Goal: Navigation & Orientation: Find specific page/section

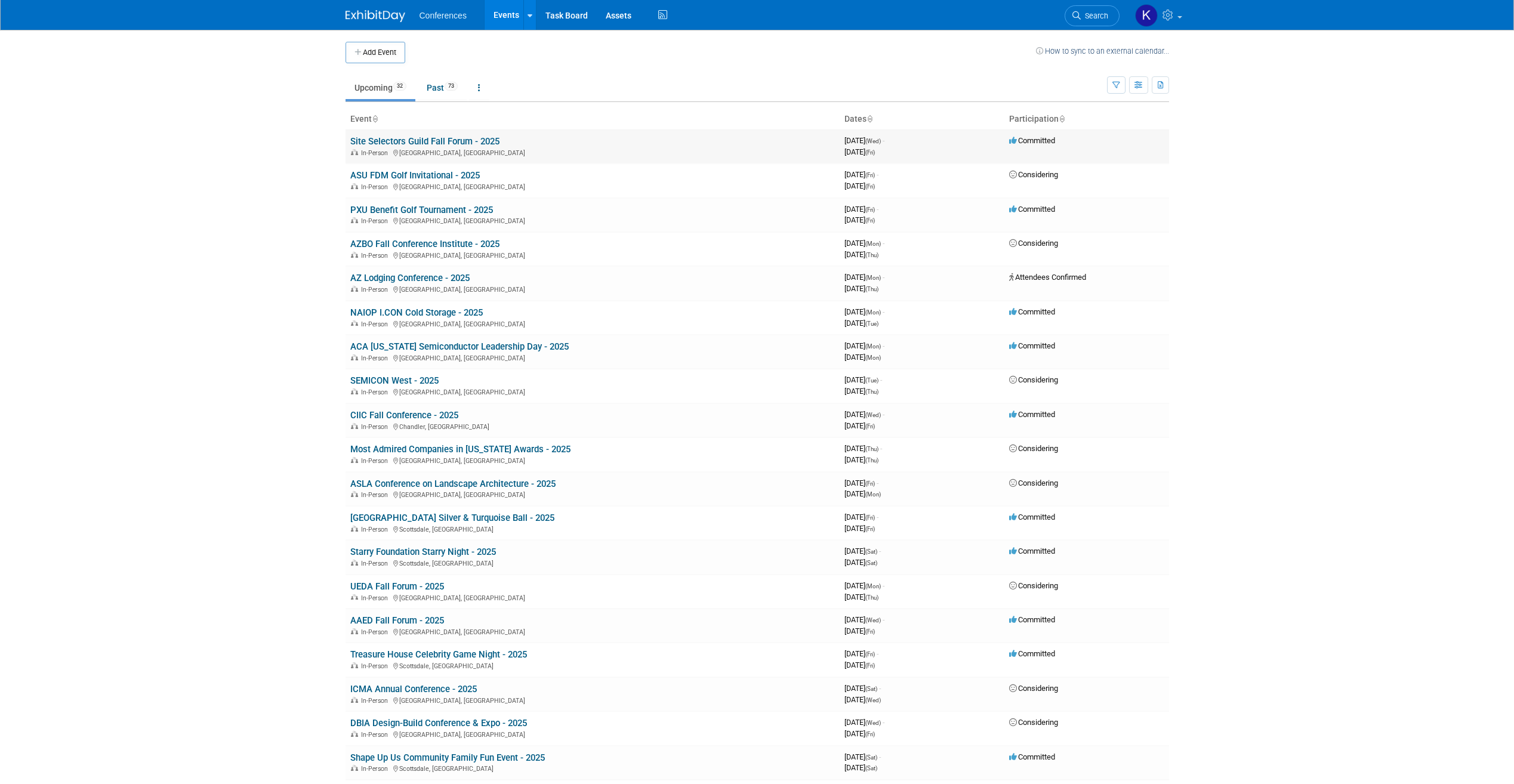
click at [486, 139] on link "Site Selectors Guild Fall Forum - 2025" at bounding box center [424, 141] width 149 height 10
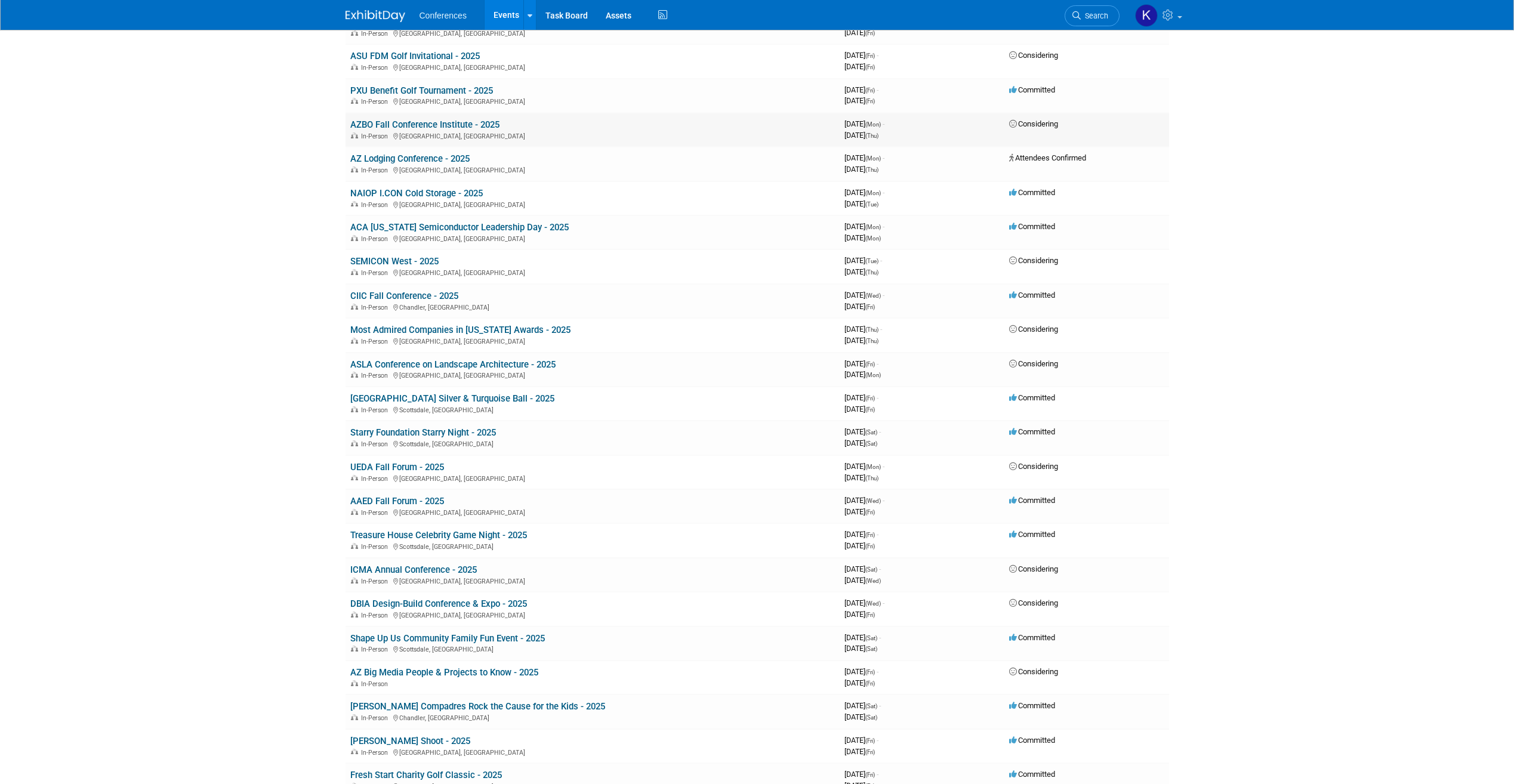
scroll to position [179, 0]
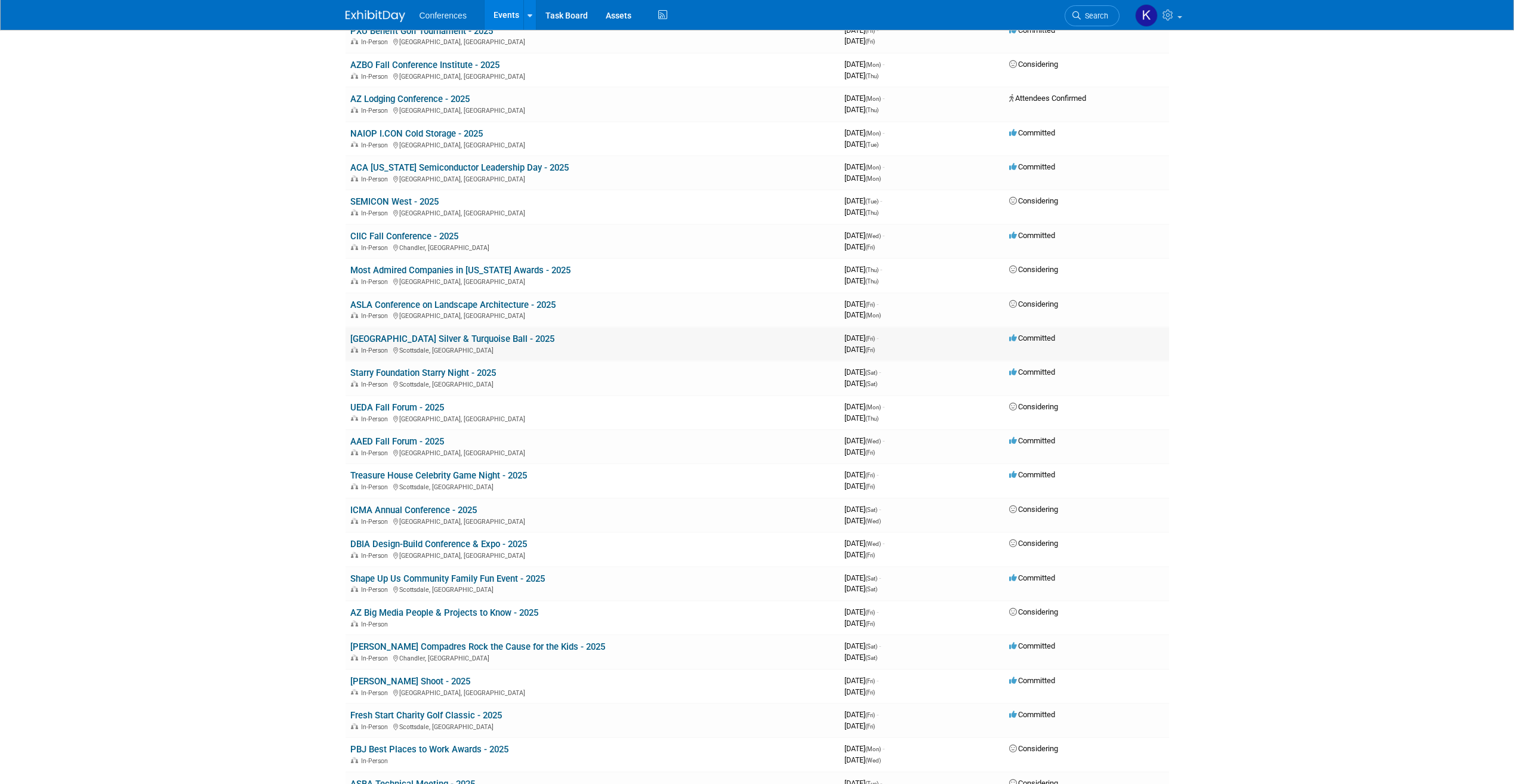
click at [533, 336] on link "[GEOGRAPHIC_DATA] Silver & Turquoise Ball - 2025" at bounding box center [452, 339] width 205 height 10
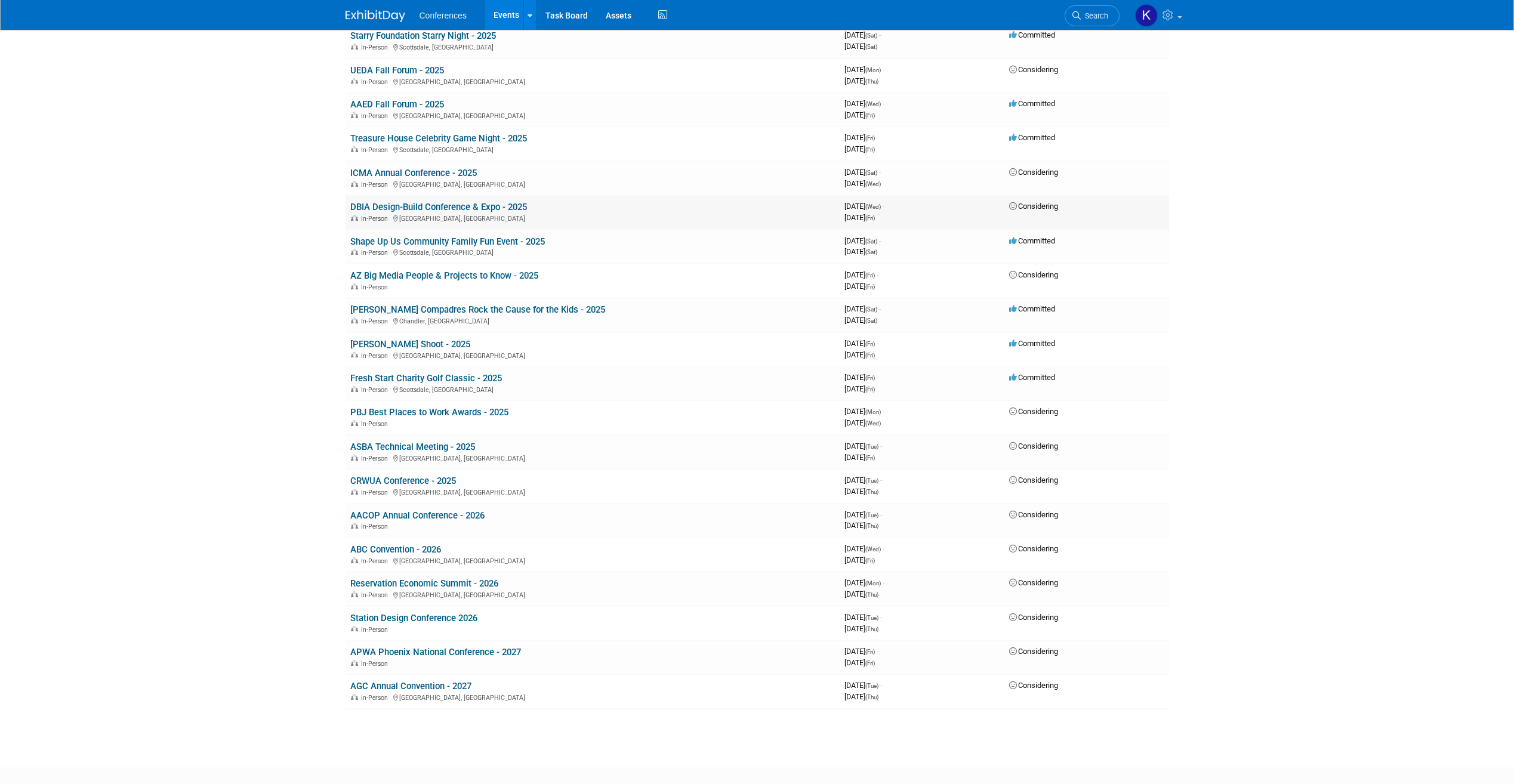
scroll to position [538, 0]
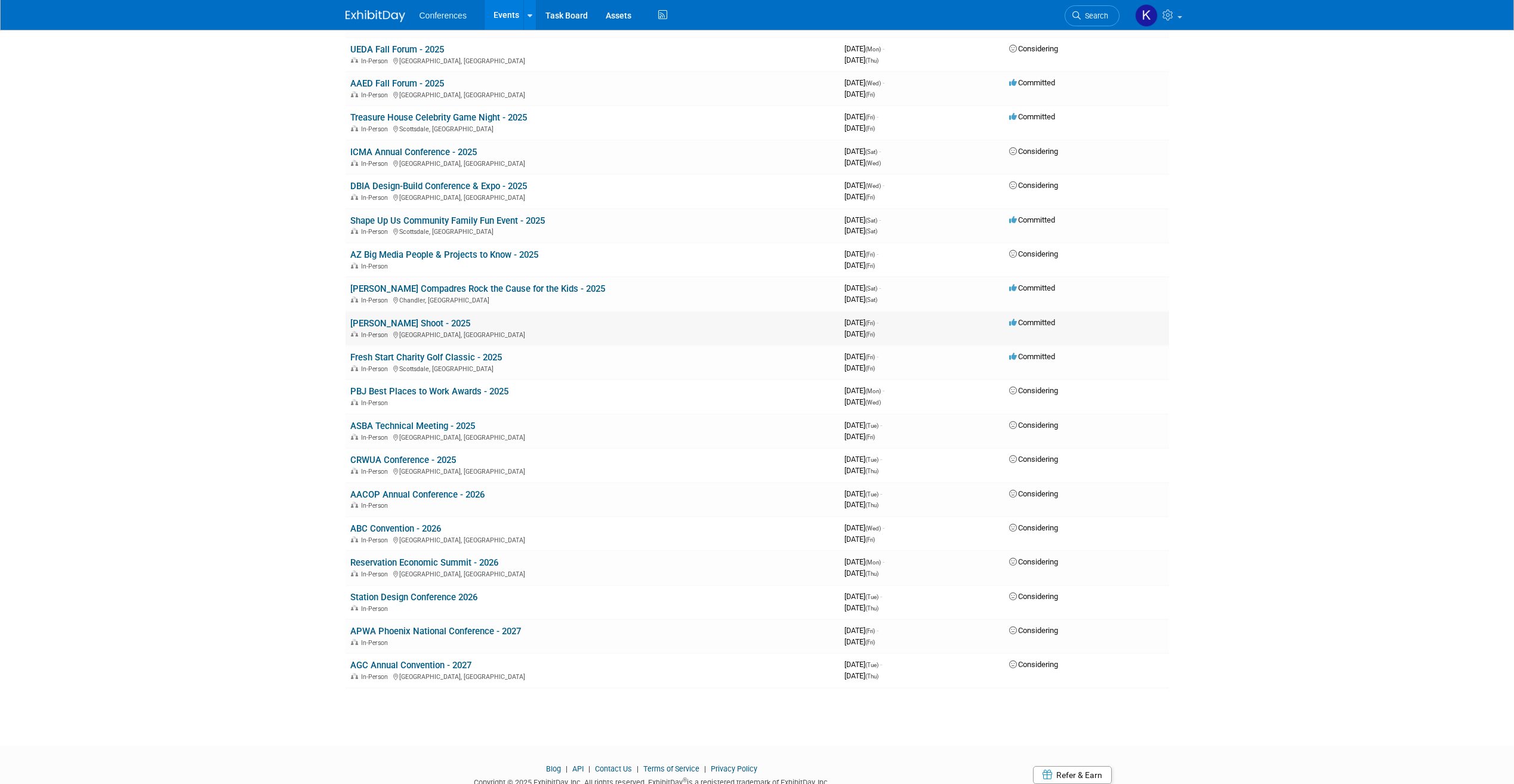
click at [454, 322] on link "[PERSON_NAME] Shoot - 2025" at bounding box center [410, 323] width 120 height 10
click at [477, 358] on link "Fresh Start Charity Golf Classic - 2025" at bounding box center [425, 357] width 151 height 10
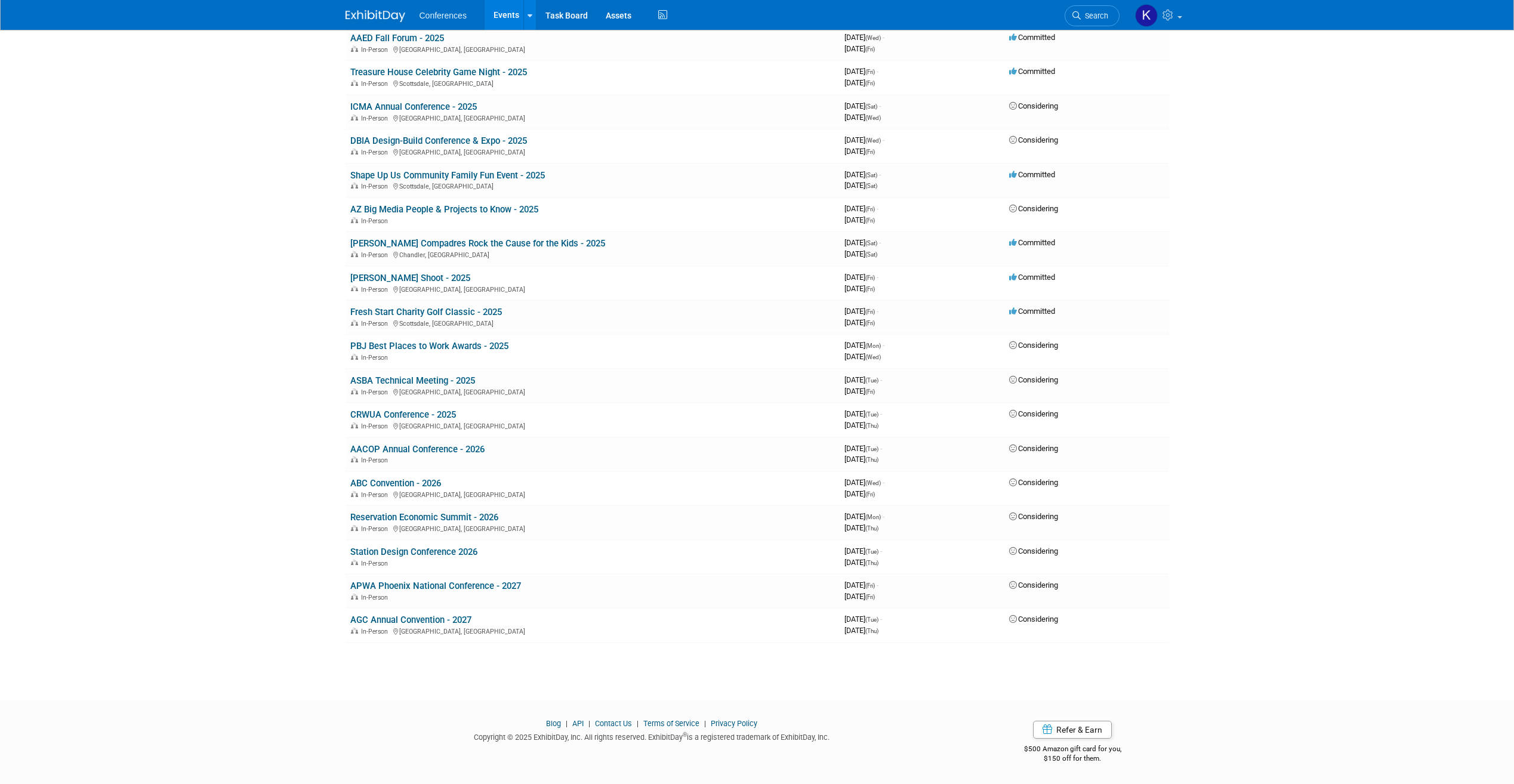
scroll to position [0, 0]
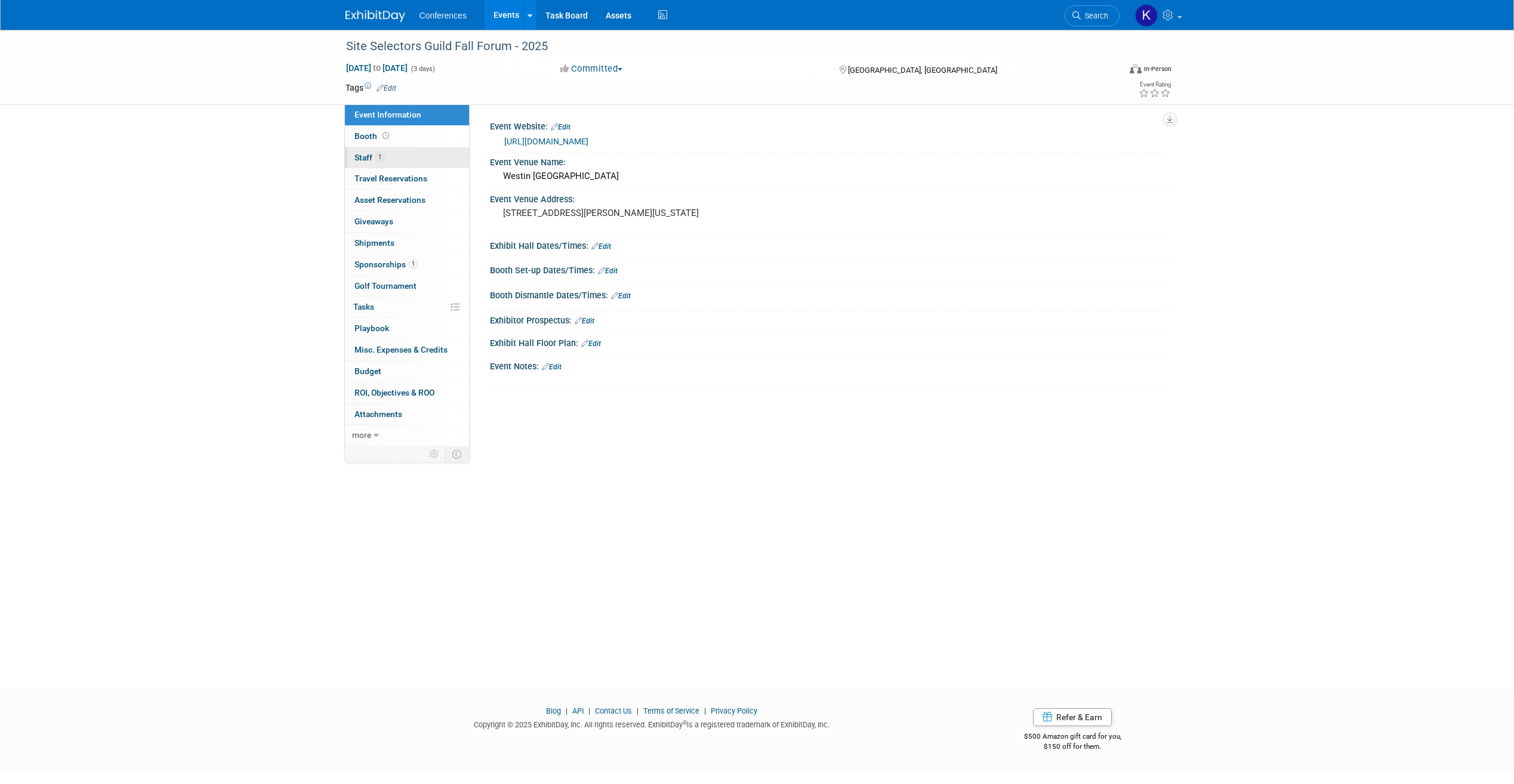
click at [372, 157] on span "Staff 1" at bounding box center [369, 158] width 29 height 10
click at [376, 157] on span "4" at bounding box center [380, 157] width 9 height 9
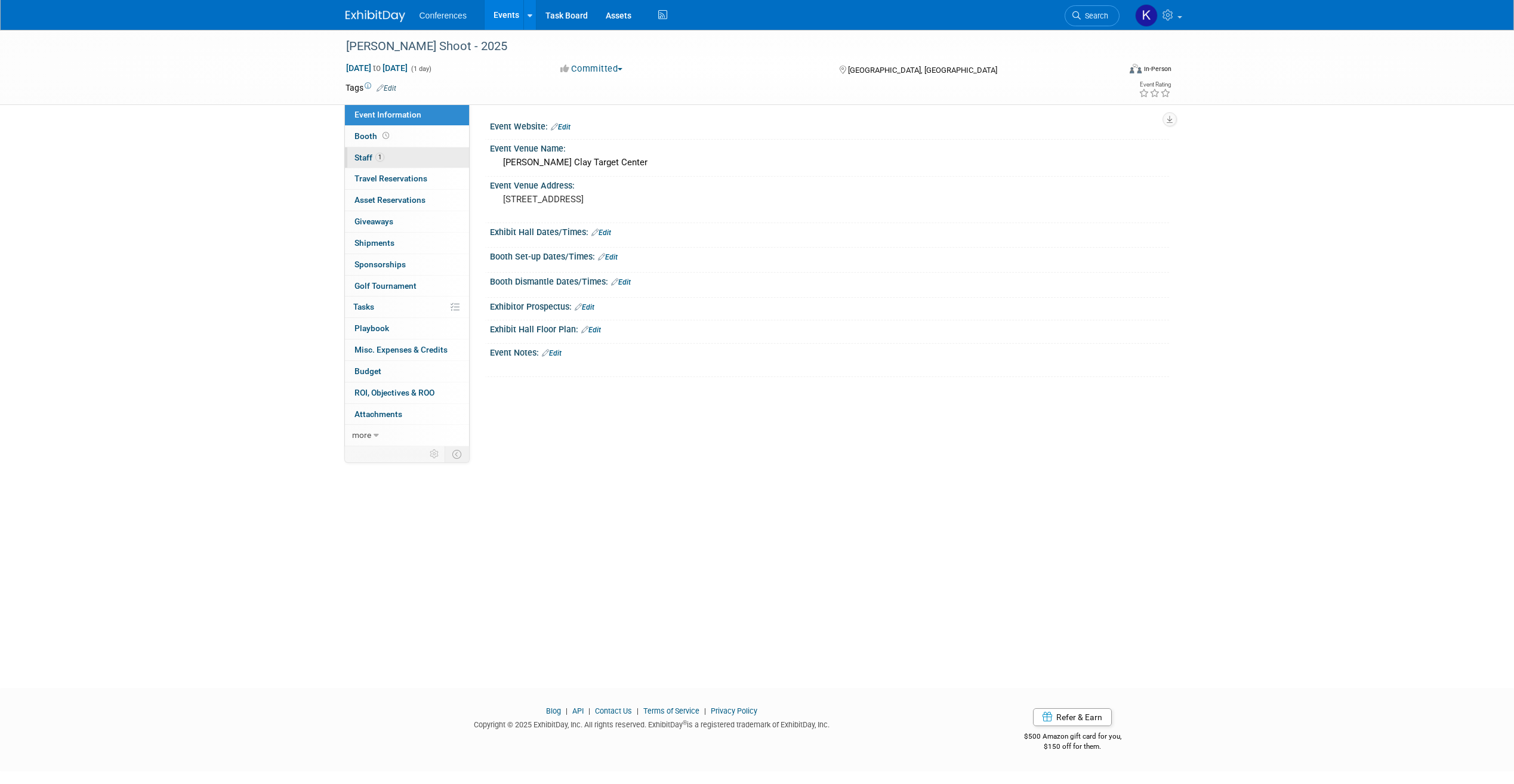
click at [376, 156] on span "1" at bounding box center [380, 157] width 9 height 9
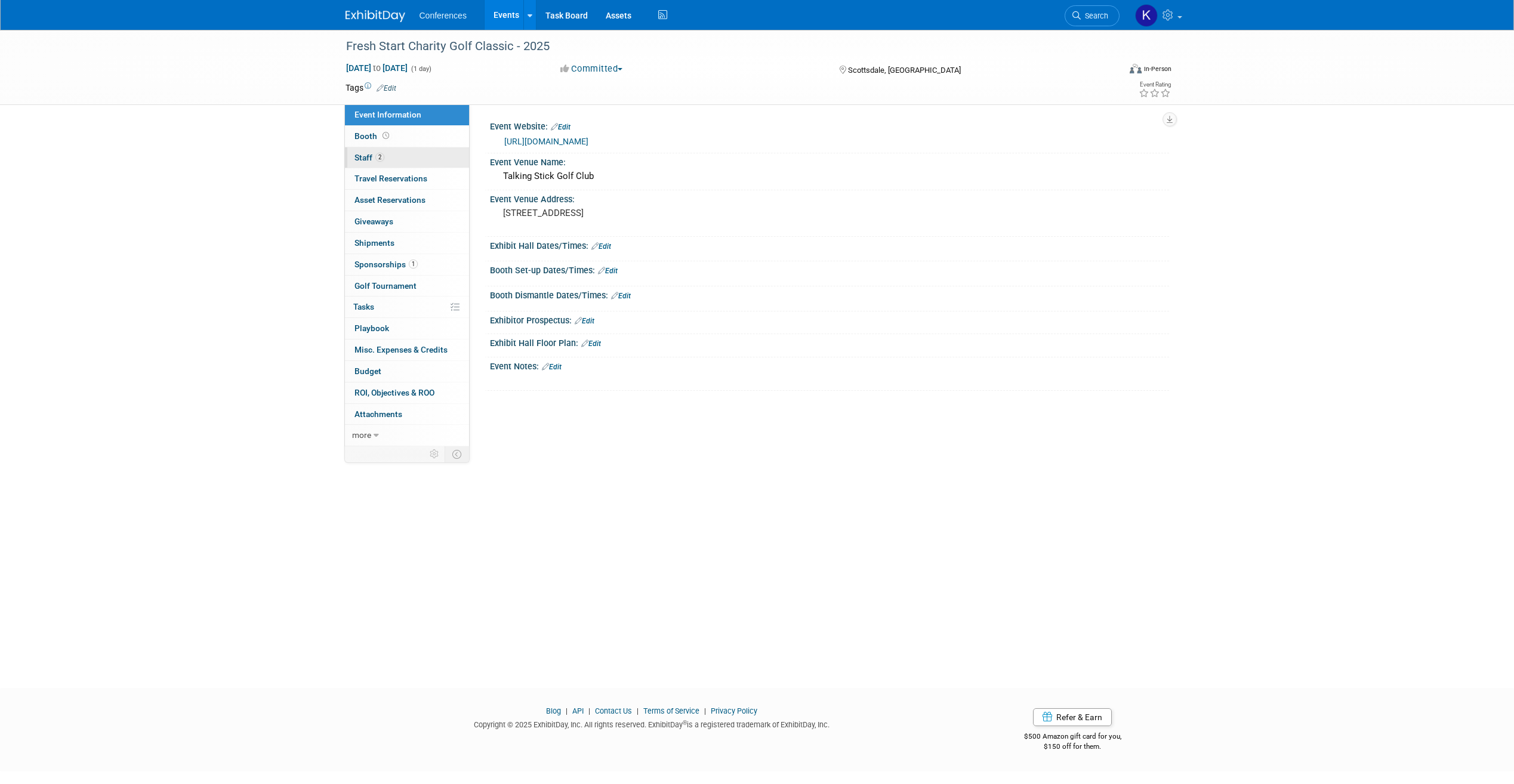
click at [372, 161] on span "Staff 2" at bounding box center [369, 158] width 29 height 10
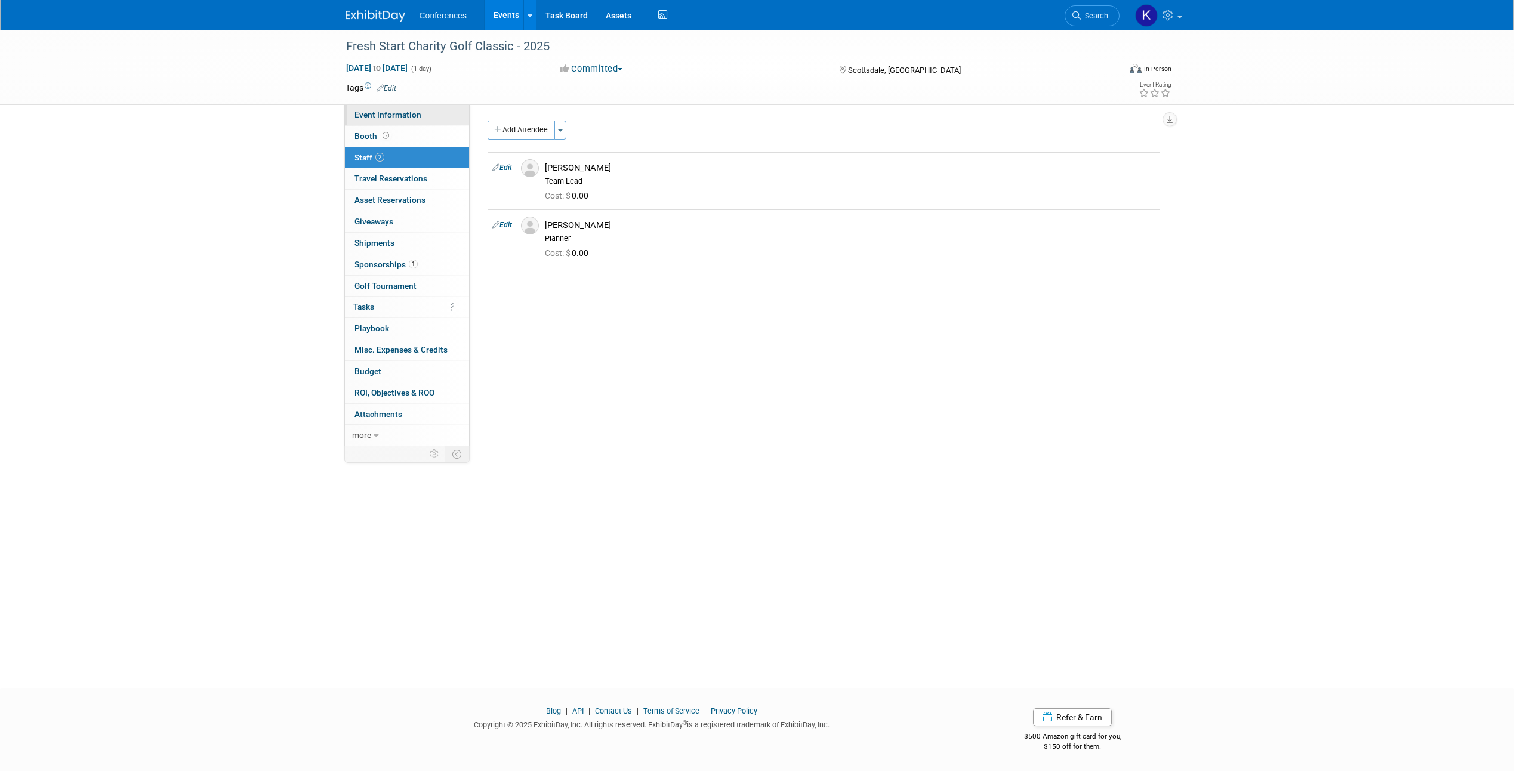
click at [369, 114] on span "Event Information" at bounding box center [388, 114] width 67 height 10
